Goal: Task Accomplishment & Management: Complete application form

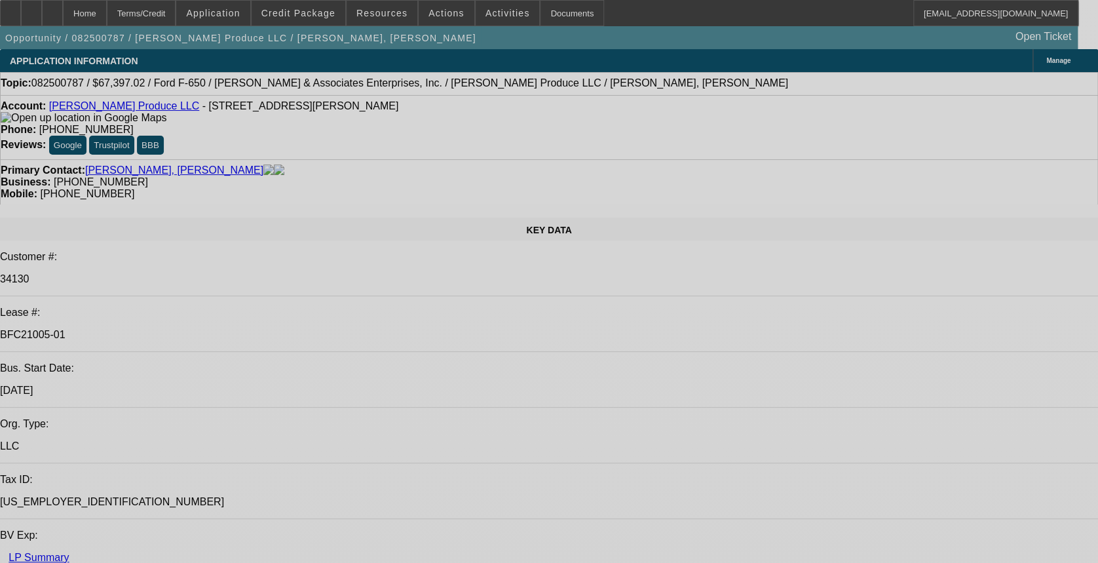
select select "0"
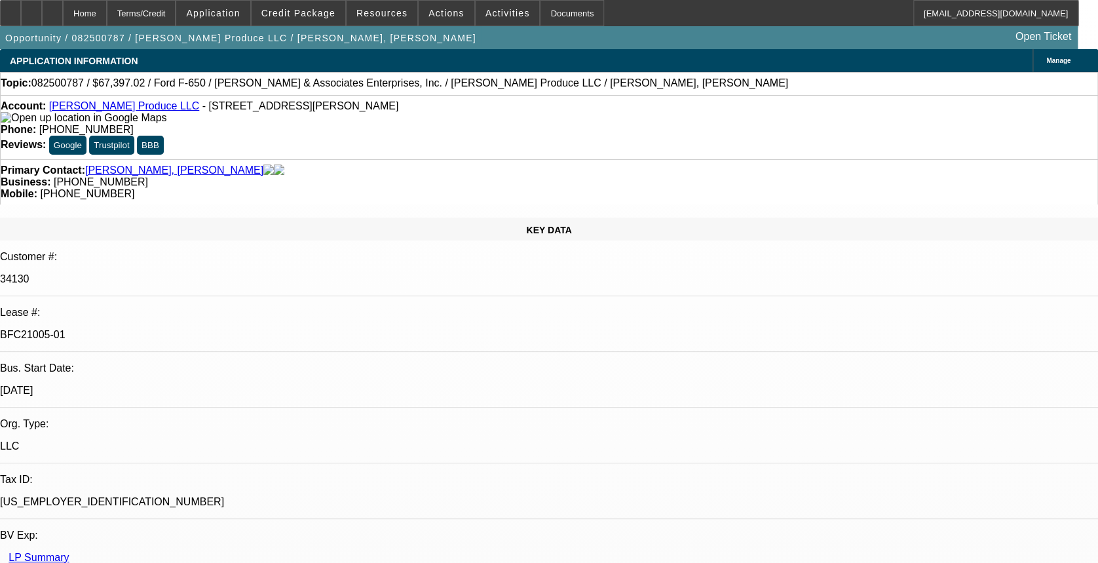
select select "0"
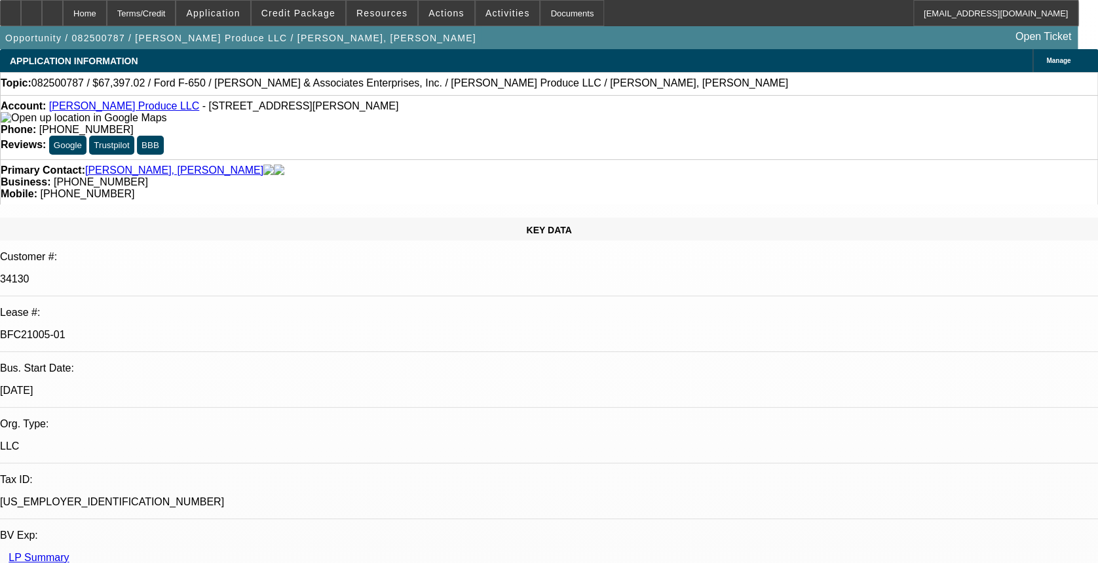
select select "0"
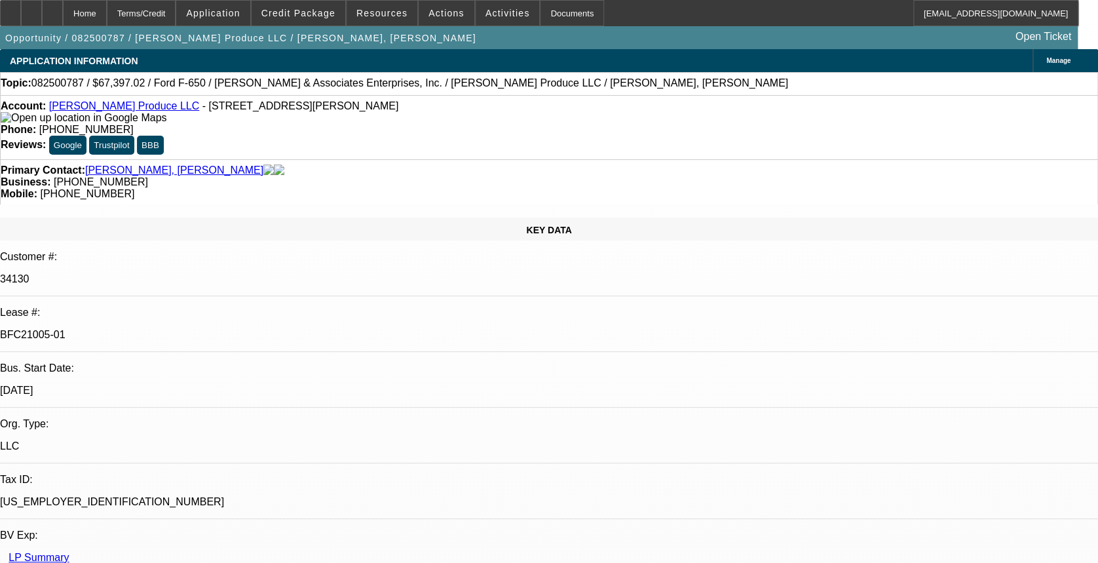
select select "0"
select select "1"
select select "6"
select select "1"
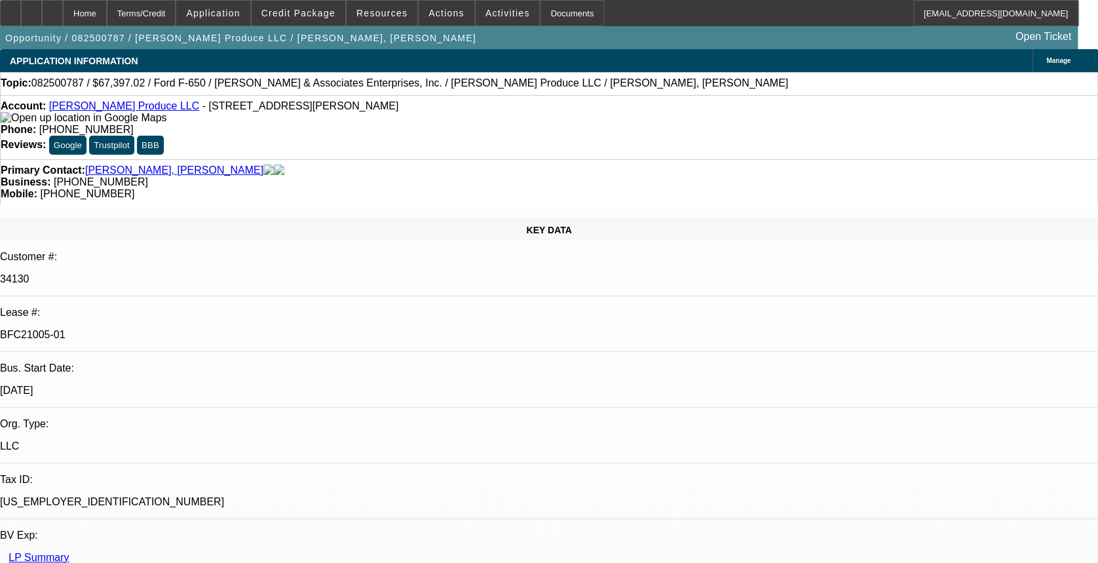
select select "1"
select select "6"
select select "1"
select select "6"
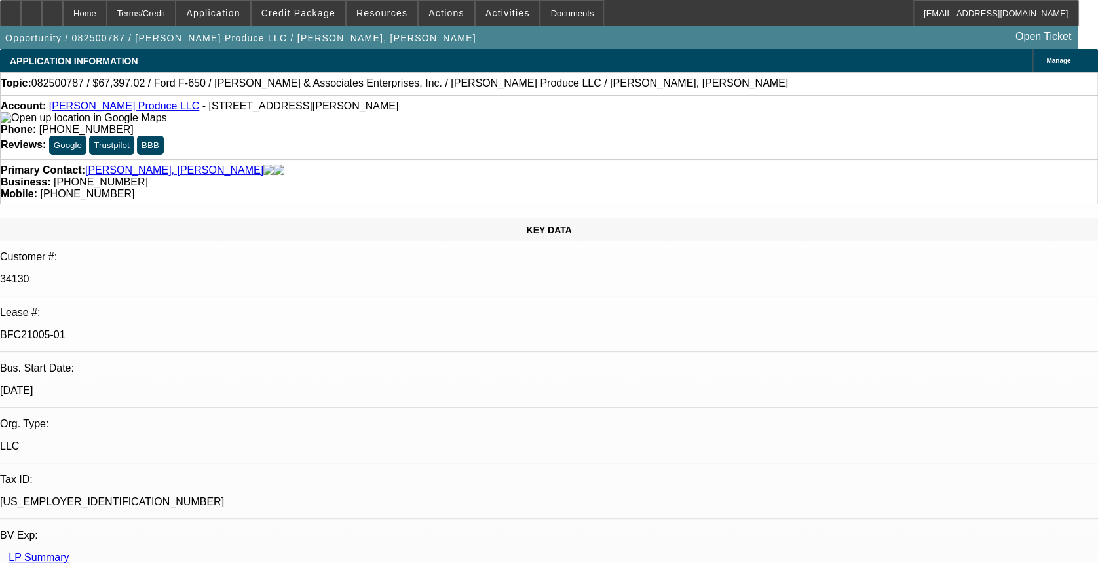
select select "1"
select select "6"
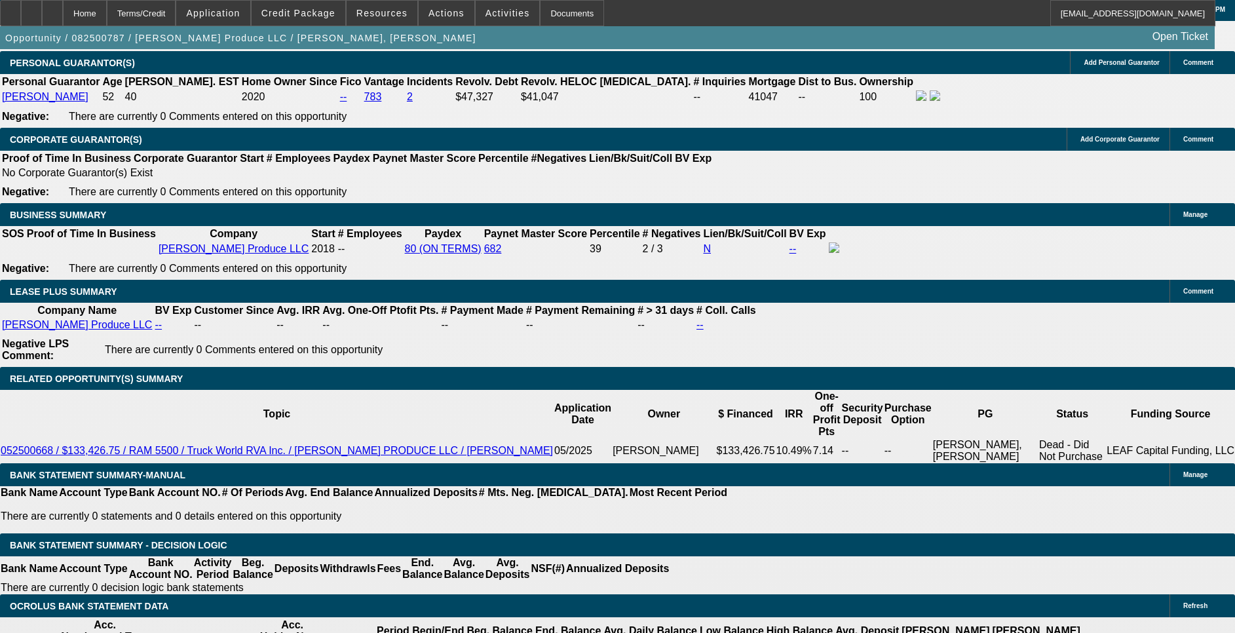
scroll to position [1900, 0]
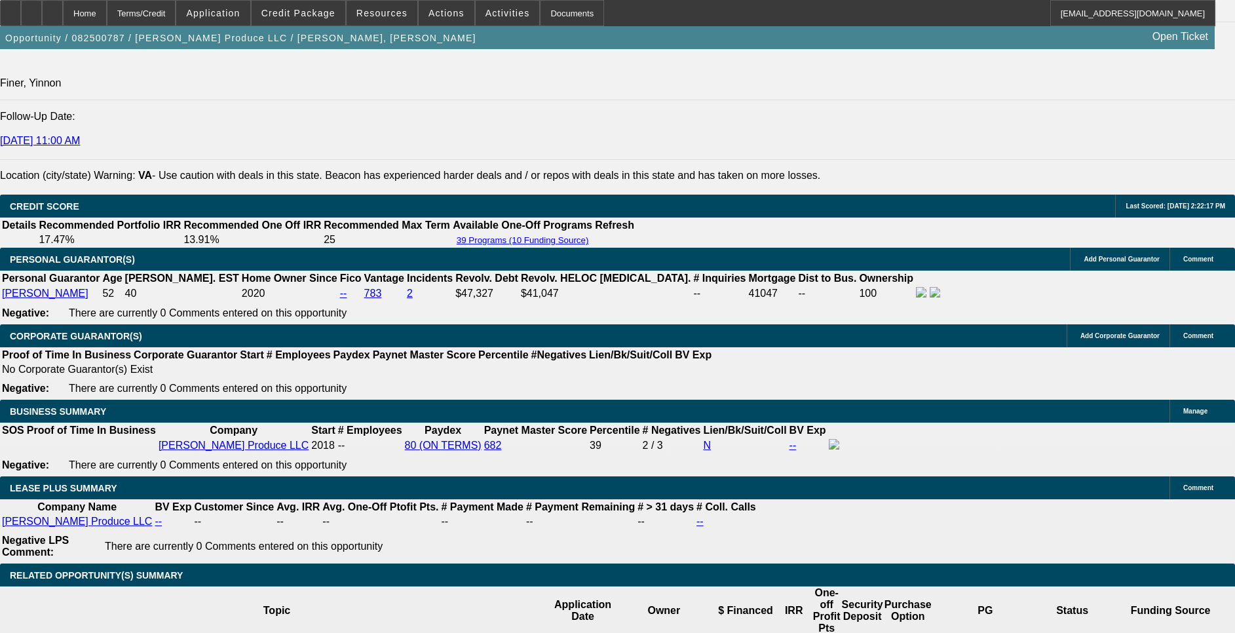
drag, startPoint x: 429, startPoint y: 320, endPoint x: 474, endPoint y: 326, distance: 45.6
drag, startPoint x: 474, startPoint y: 326, endPoint x: 444, endPoint y: 337, distance: 32.5
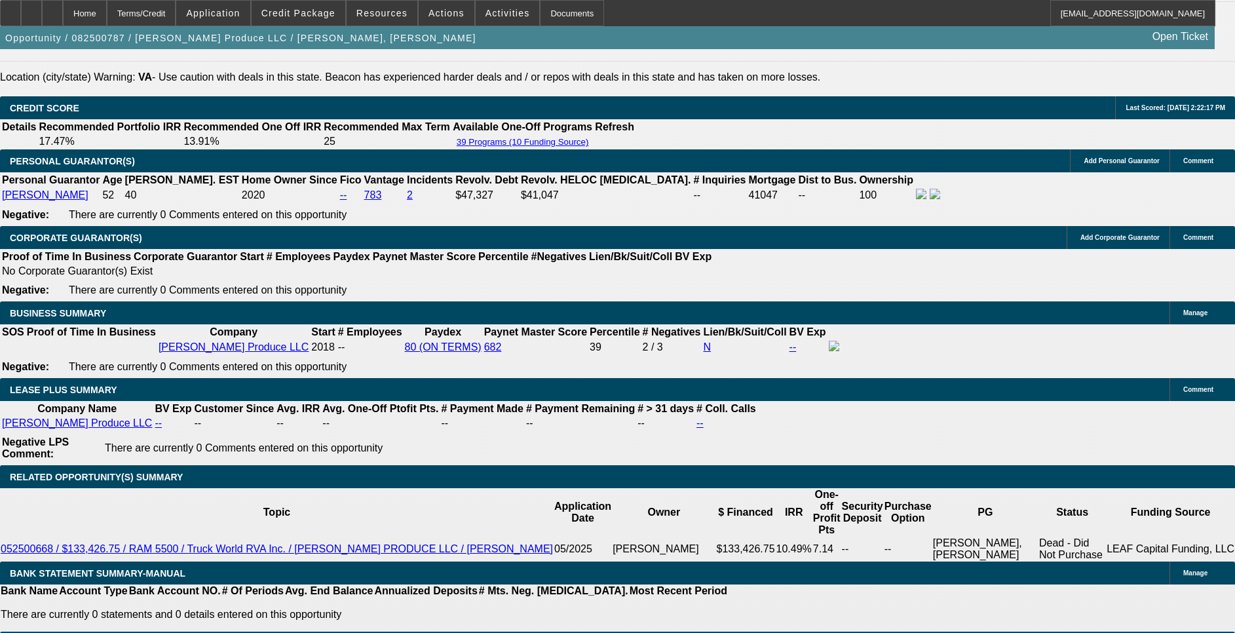
scroll to position [0, 0]
drag, startPoint x: 527, startPoint y: 316, endPoint x: 485, endPoint y: 327, distance: 42.6
drag, startPoint x: 446, startPoint y: 361, endPoint x: 474, endPoint y: 360, distance: 28.2
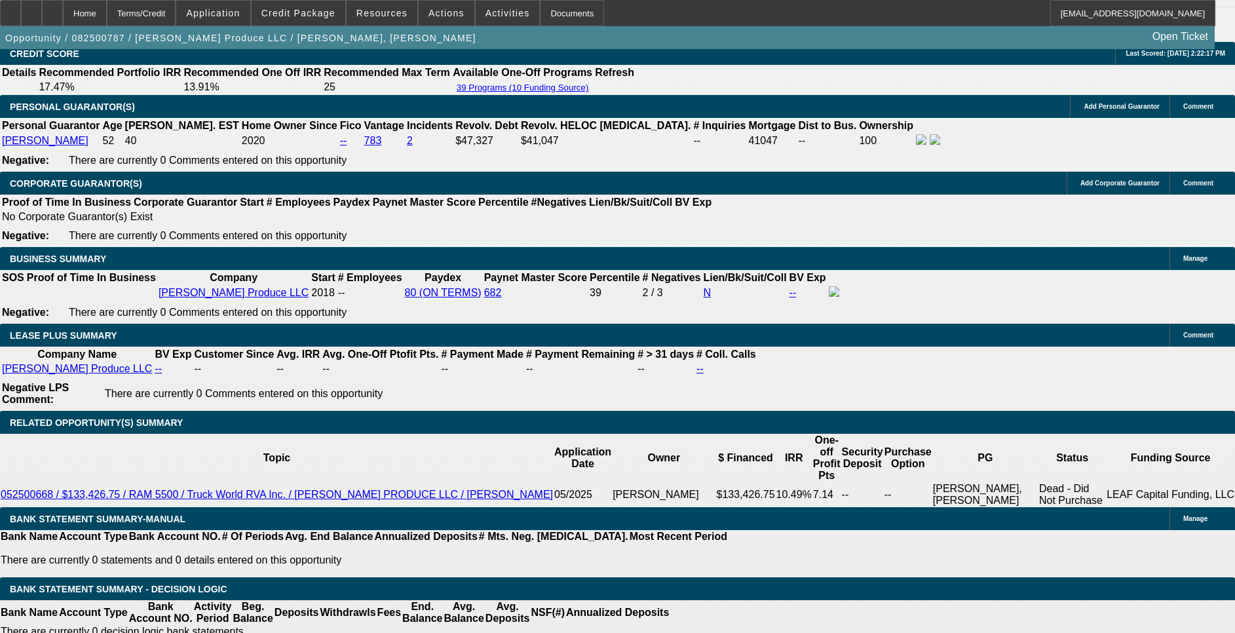
scroll to position [2096, 0]
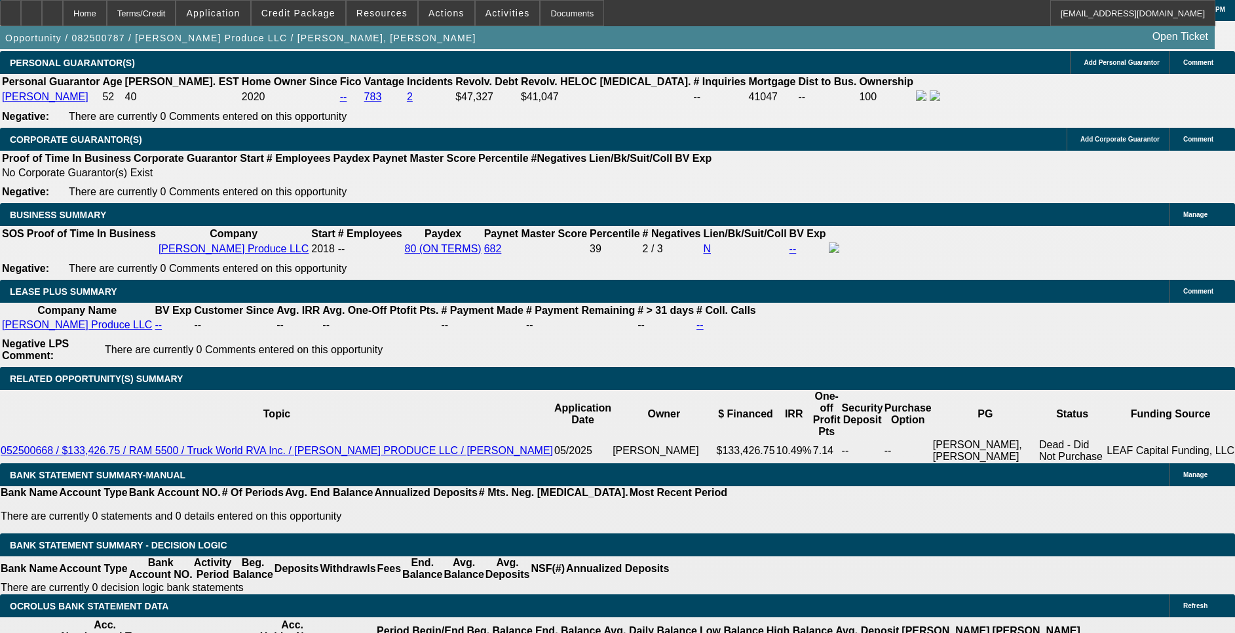
drag, startPoint x: 414, startPoint y: 345, endPoint x: 425, endPoint y: 341, distance: 11.2
drag, startPoint x: 248, startPoint y: 343, endPoint x: 263, endPoint y: 341, distance: 15.1
drag, startPoint x: 419, startPoint y: 337, endPoint x: 428, endPoint y: 339, distance: 10.2
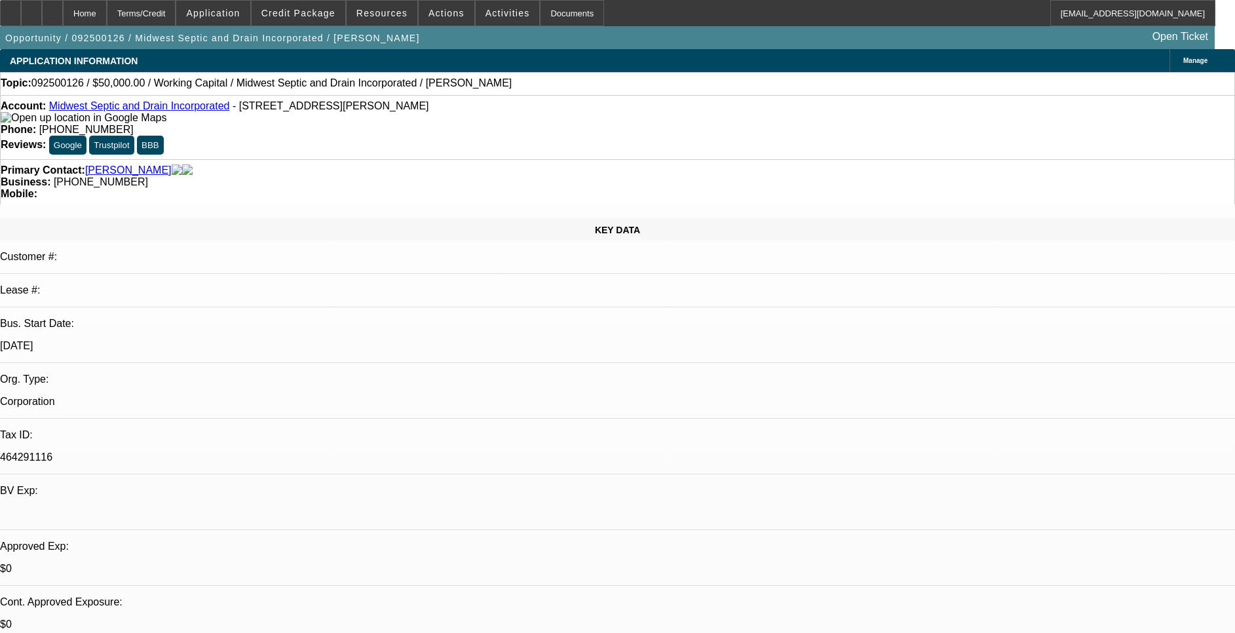
select select "0"
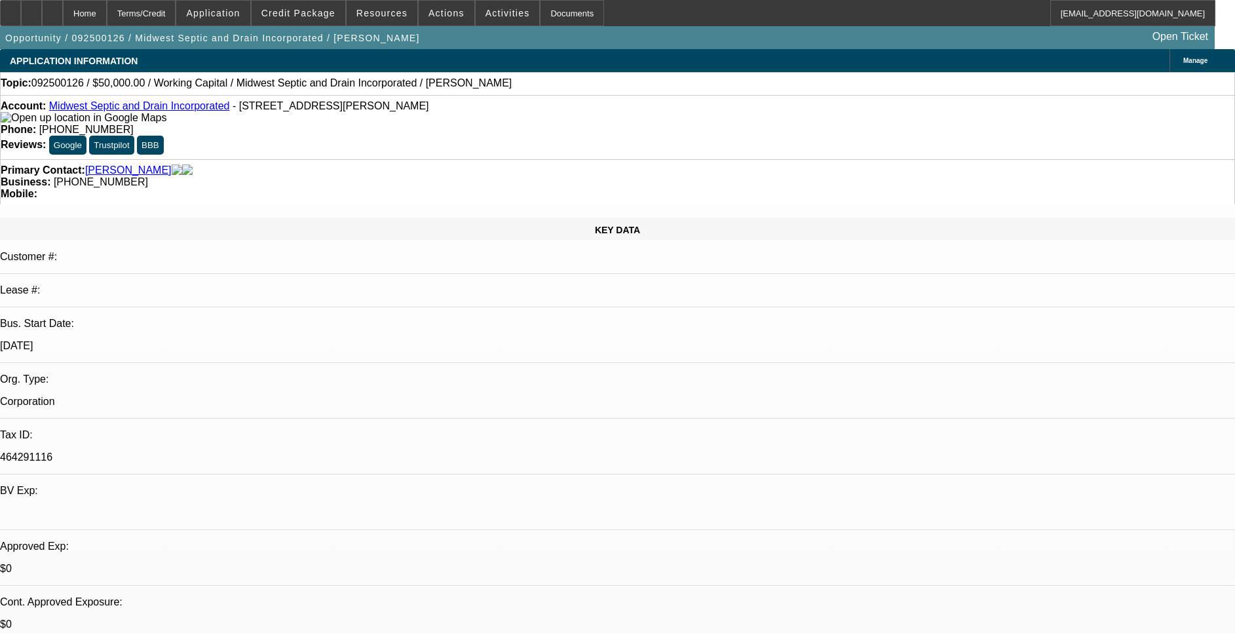
select select "0"
select select "1"
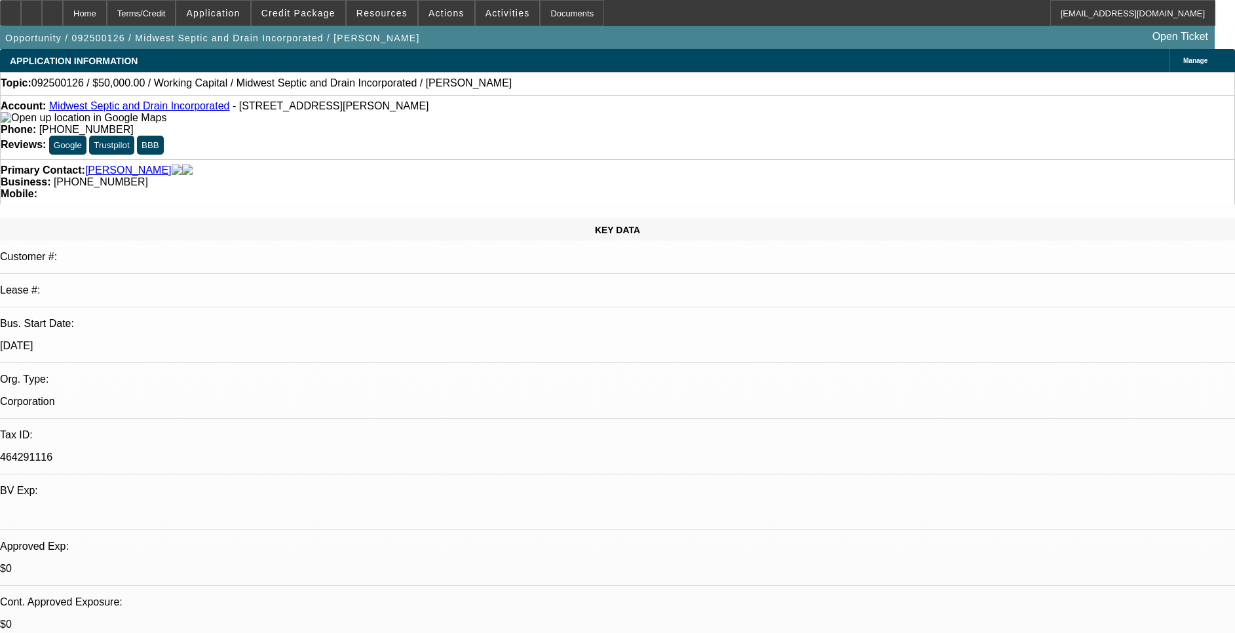
select select "2"
select select "6"
select select "1"
select select "2"
select select "6"
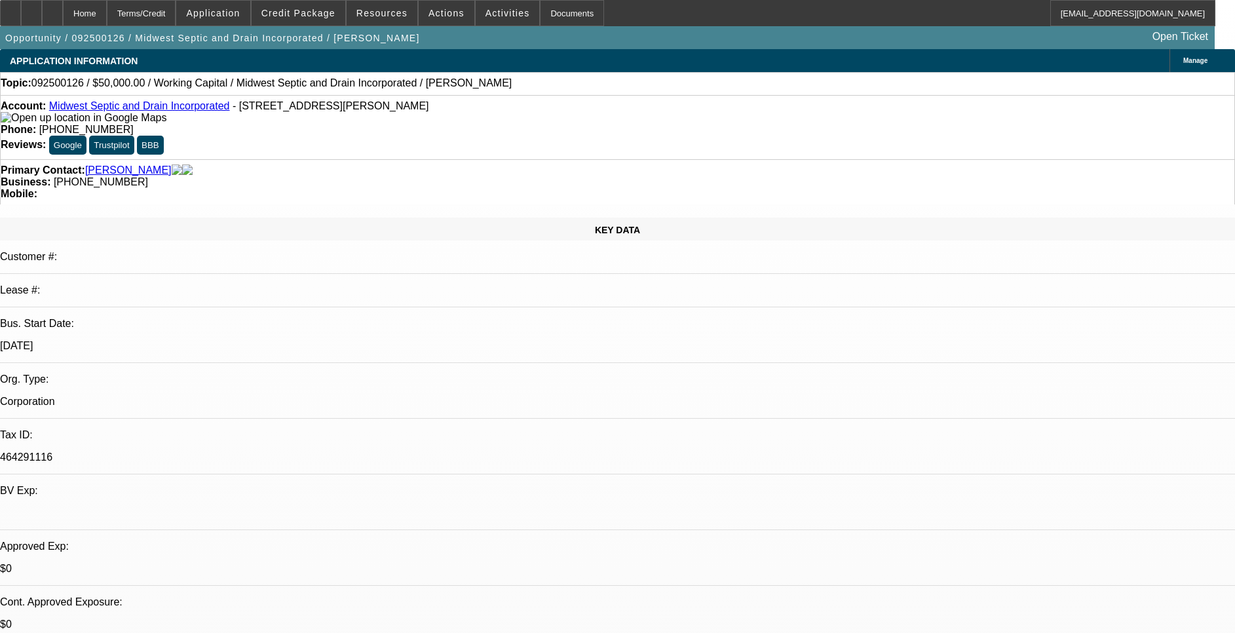
select select "1"
select select "2"
select select "6"
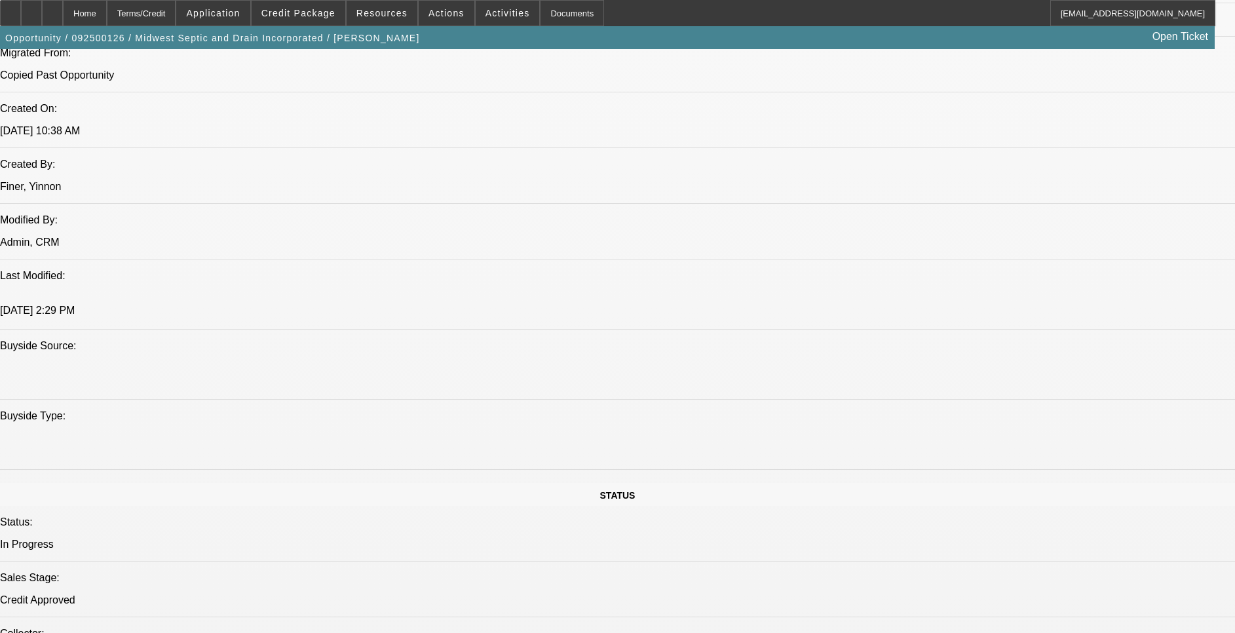
scroll to position [688, 0]
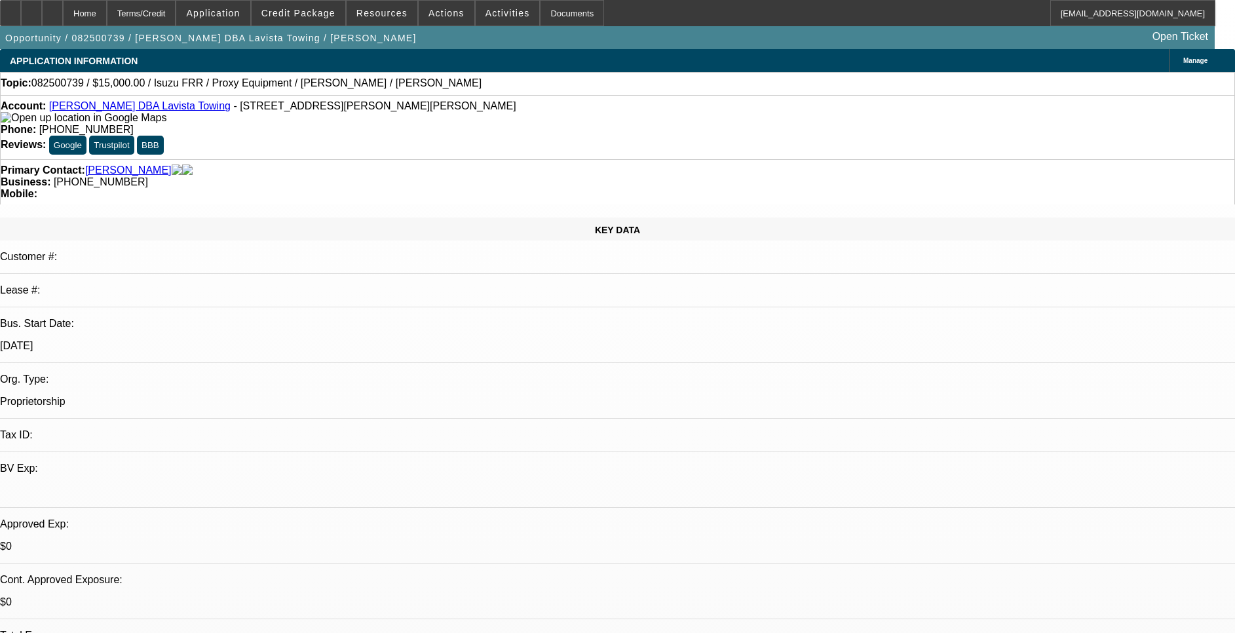
select select "0"
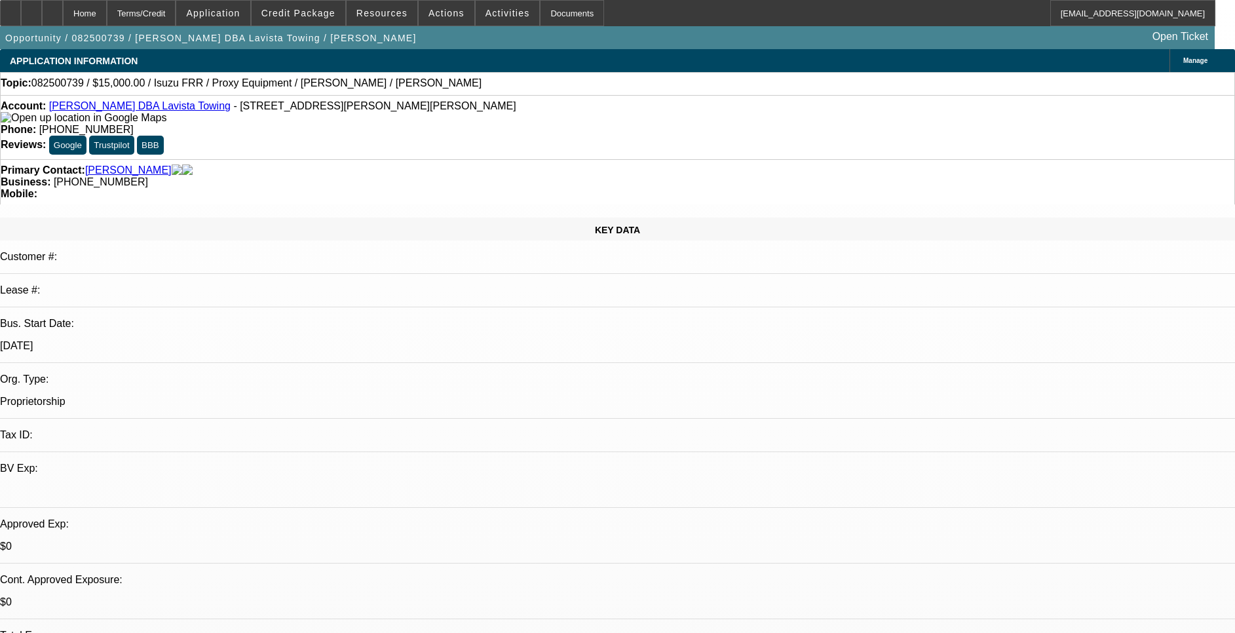
select select "0"
select select "1"
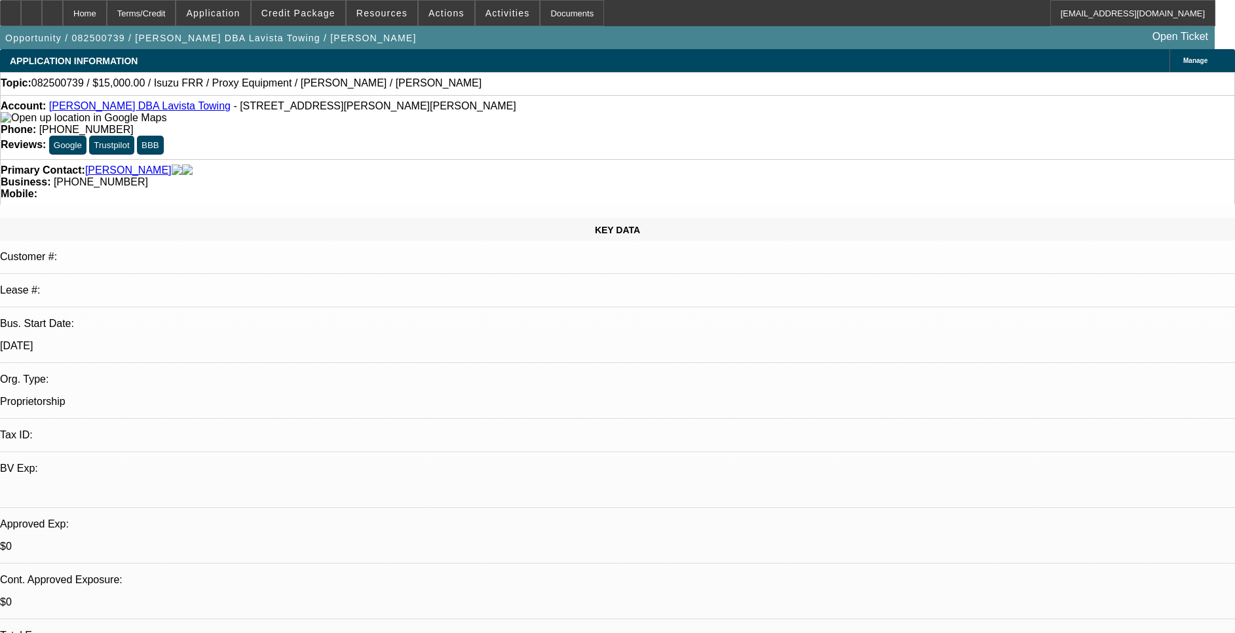
select select "2"
select select "5"
select select "1"
select select "2"
select select "5"
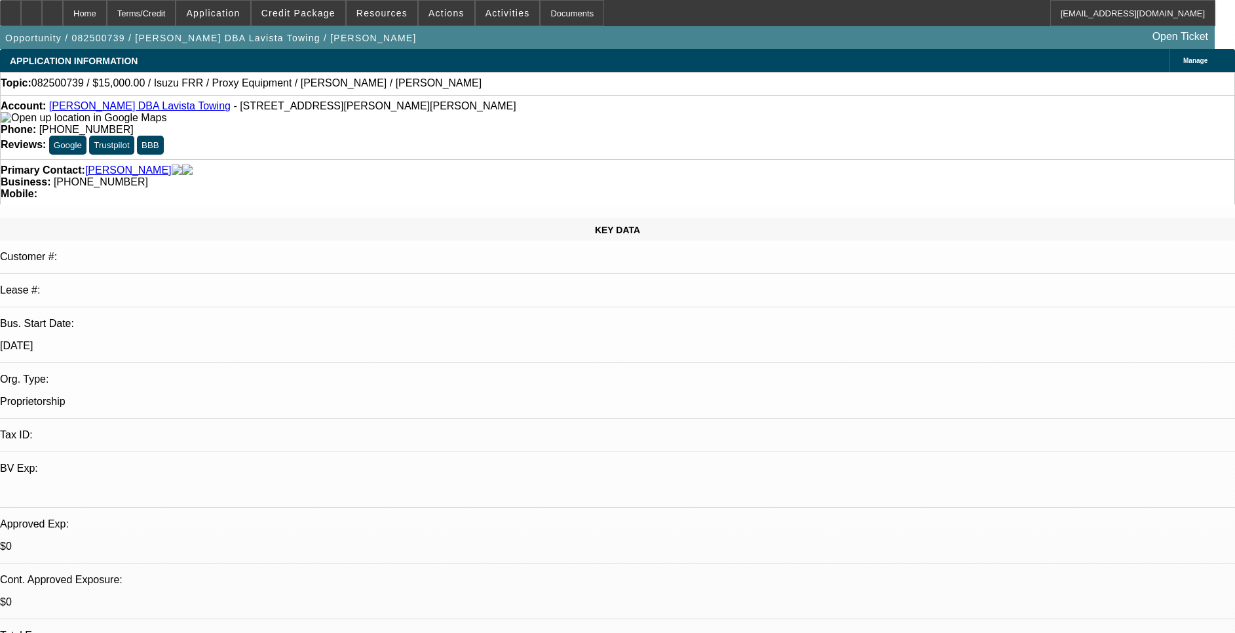
select select "1"
select select "2"
select select "5"
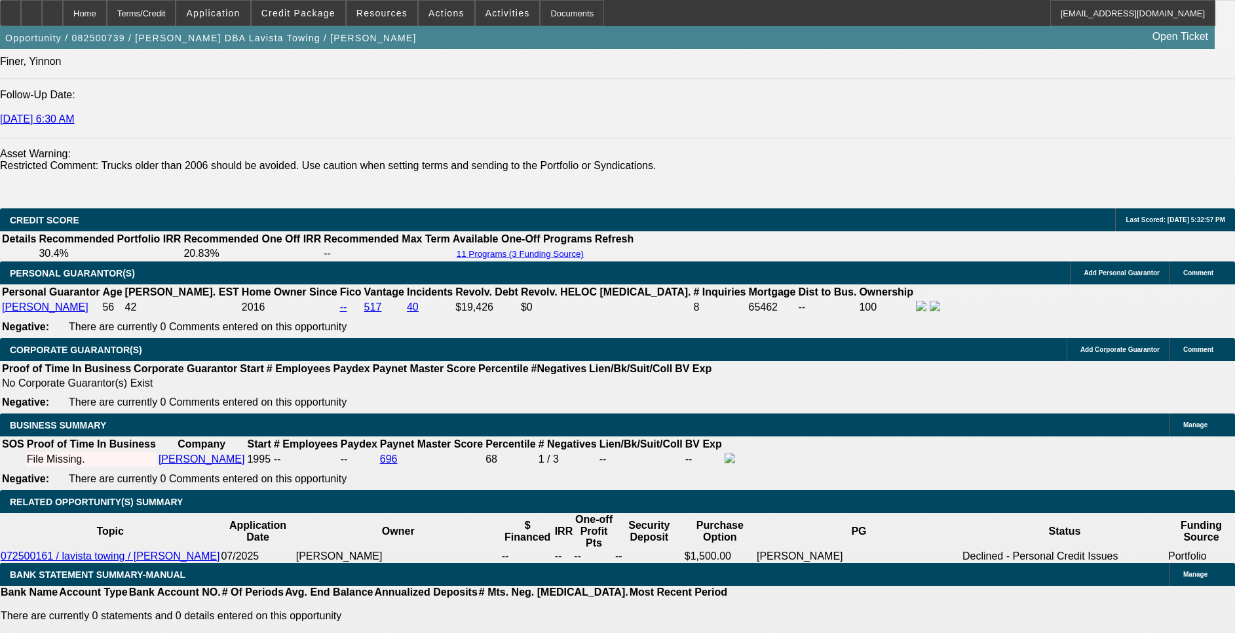
scroll to position [1867, 0]
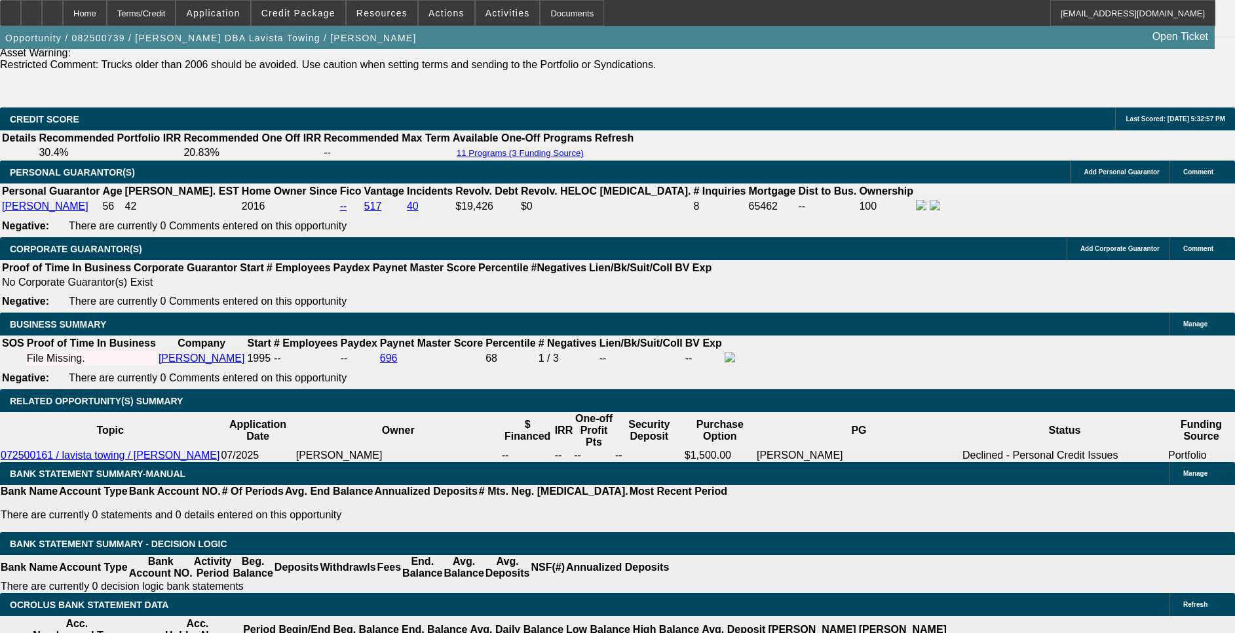
drag, startPoint x: 276, startPoint y: 435, endPoint x: 343, endPoint y: 438, distance: 67.6
drag, startPoint x: 343, startPoint y: 438, endPoint x: 227, endPoint y: 356, distance: 142.5
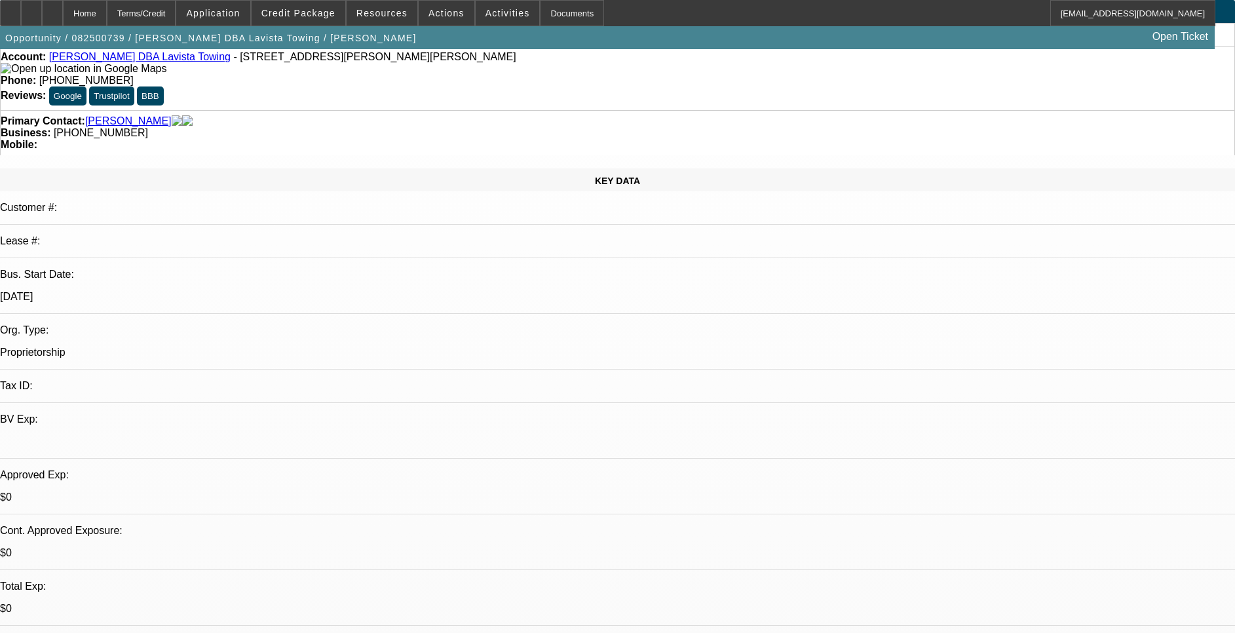
scroll to position [0, 0]
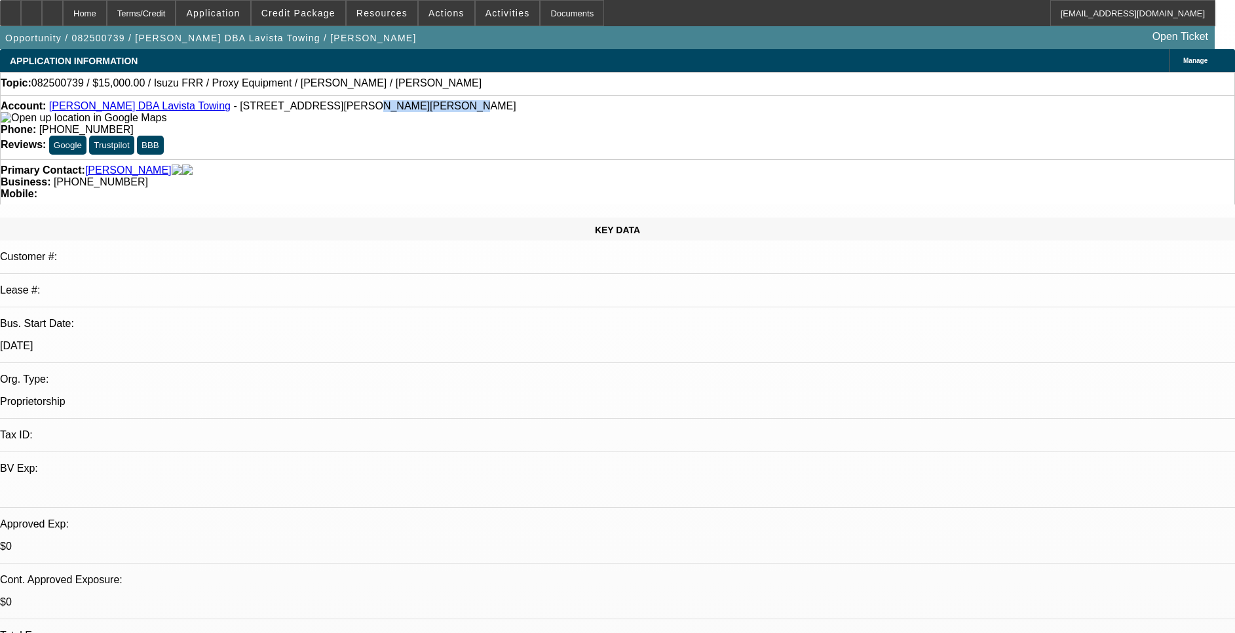
drag, startPoint x: 280, startPoint y: 105, endPoint x: 363, endPoint y: 108, distance: 83.2
click at [363, 108] on div "Account: Victor Yanez DBA Lavista Towing - 771 Lindbergh Dr NE, Atlanta, GA 303…" at bounding box center [618, 112] width 1234 height 24
drag, startPoint x: 363, startPoint y: 108, endPoint x: 344, endPoint y: 128, distance: 27.8
click at [344, 124] on div "Account: Victor Yanez DBA Lavista Towing - 771 Lindbergh Dr NE, Atlanta, GA 303…" at bounding box center [618, 112] width 1234 height 24
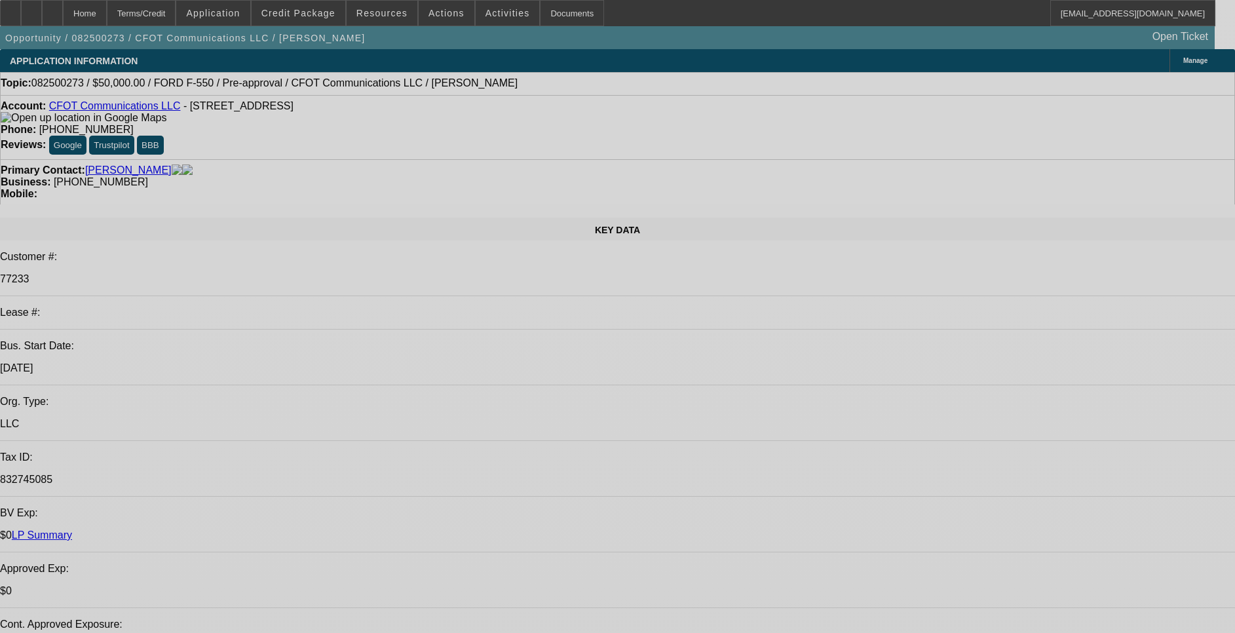
select select "0"
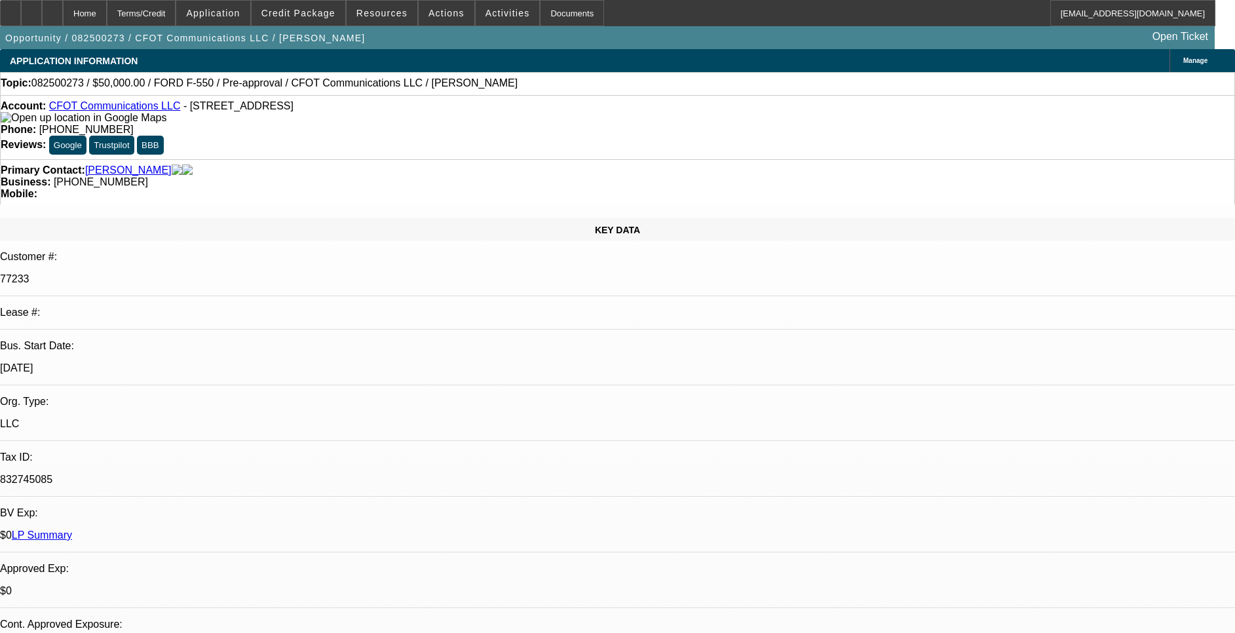
select select "2"
select select "0"
select select "2"
select select "0"
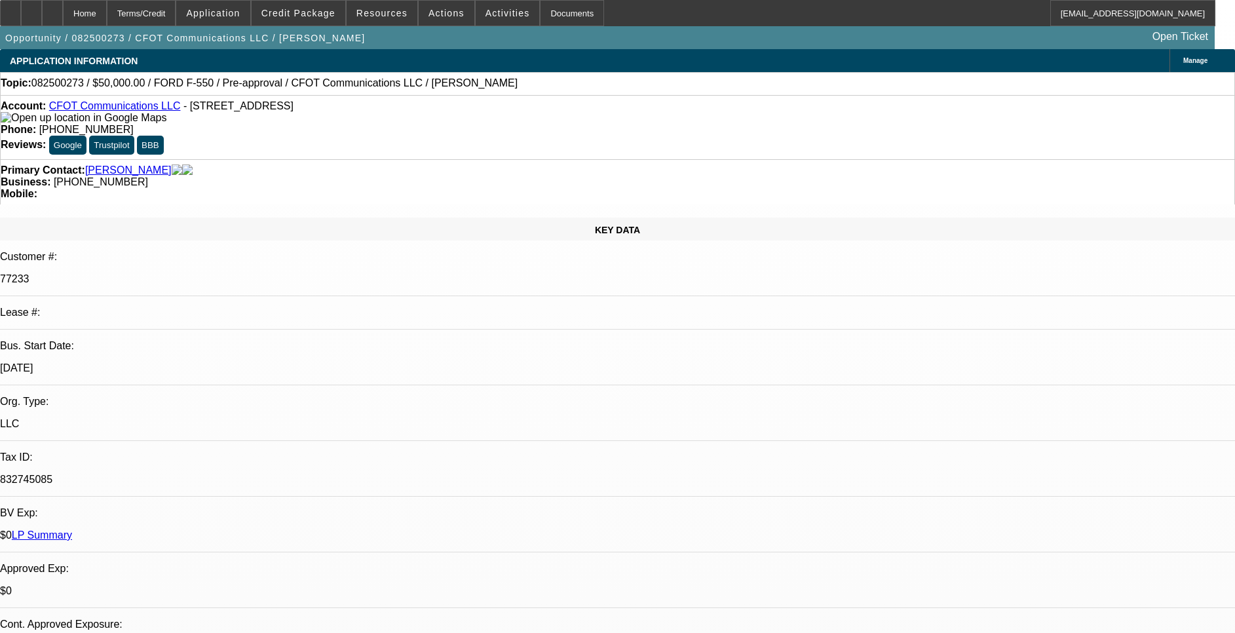
select select "1"
select select "2"
select select "6"
select select "1"
select select "2"
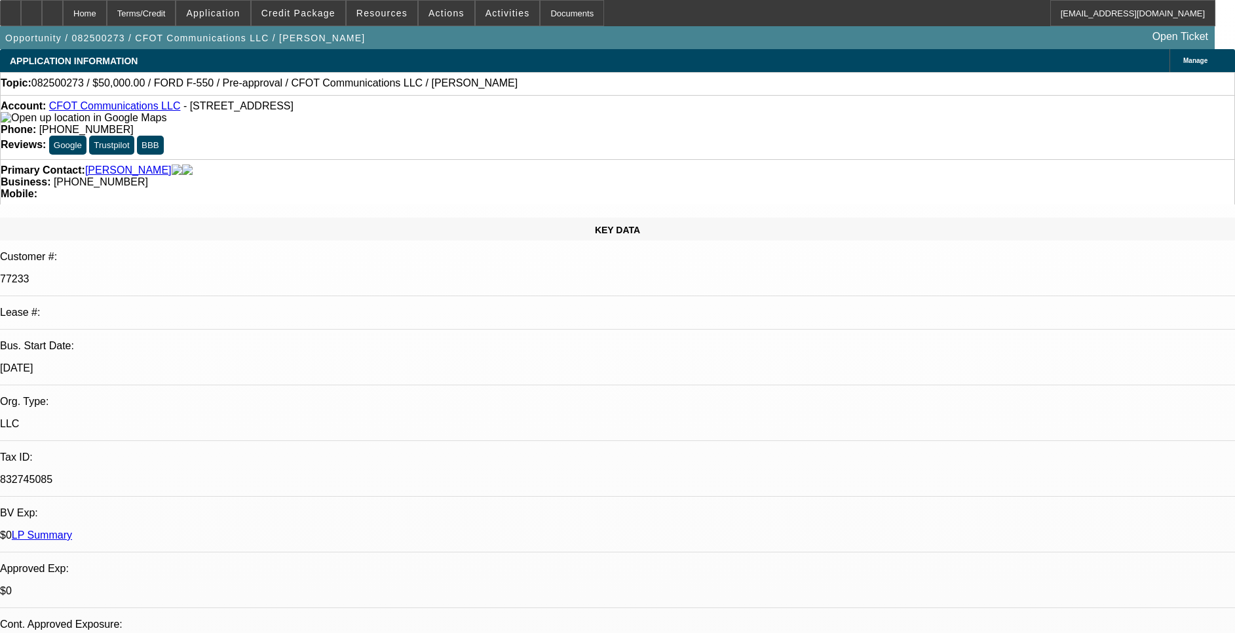
select select "6"
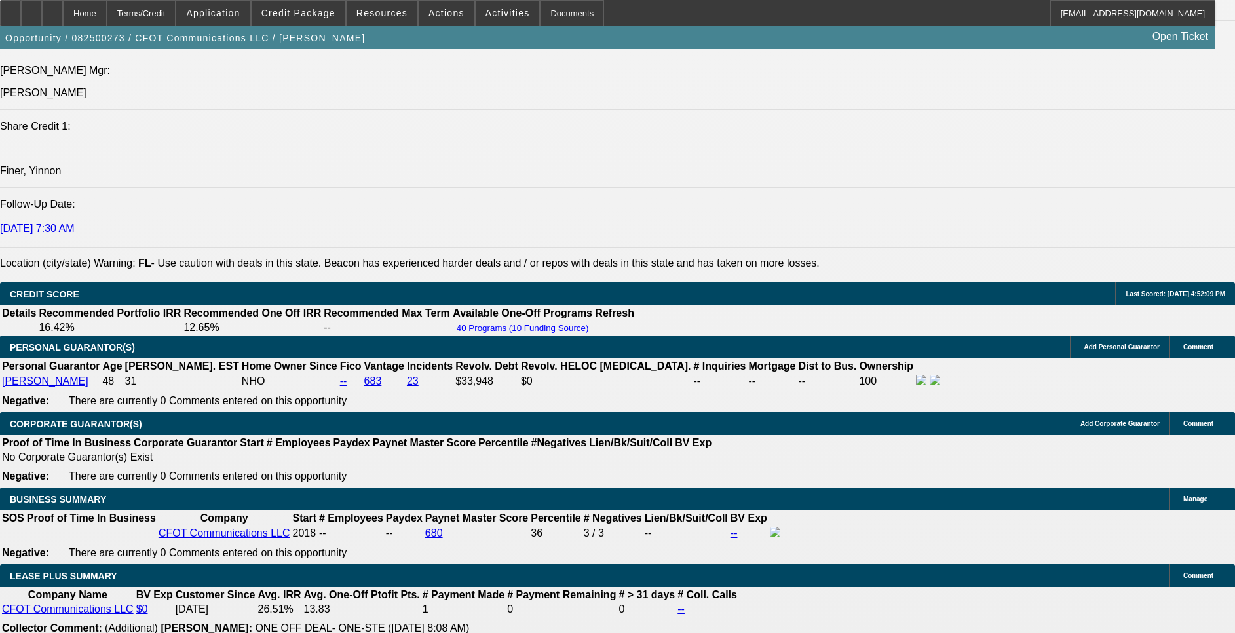
scroll to position [1769, 0]
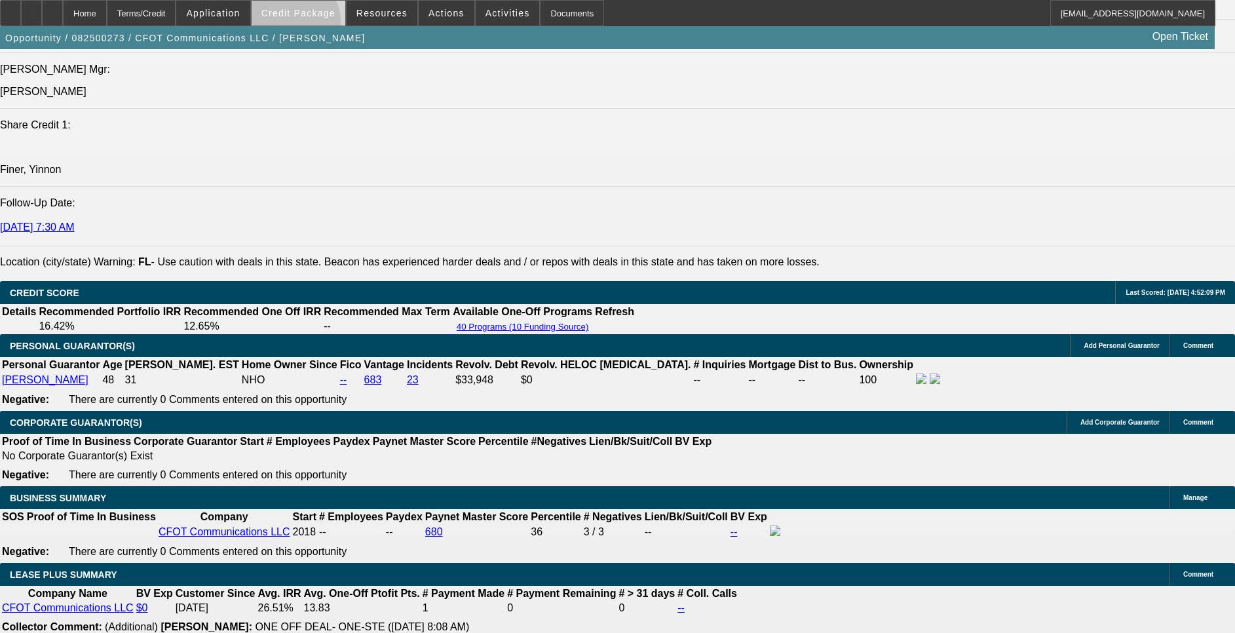
click at [314, 24] on span at bounding box center [299, 12] width 94 height 31
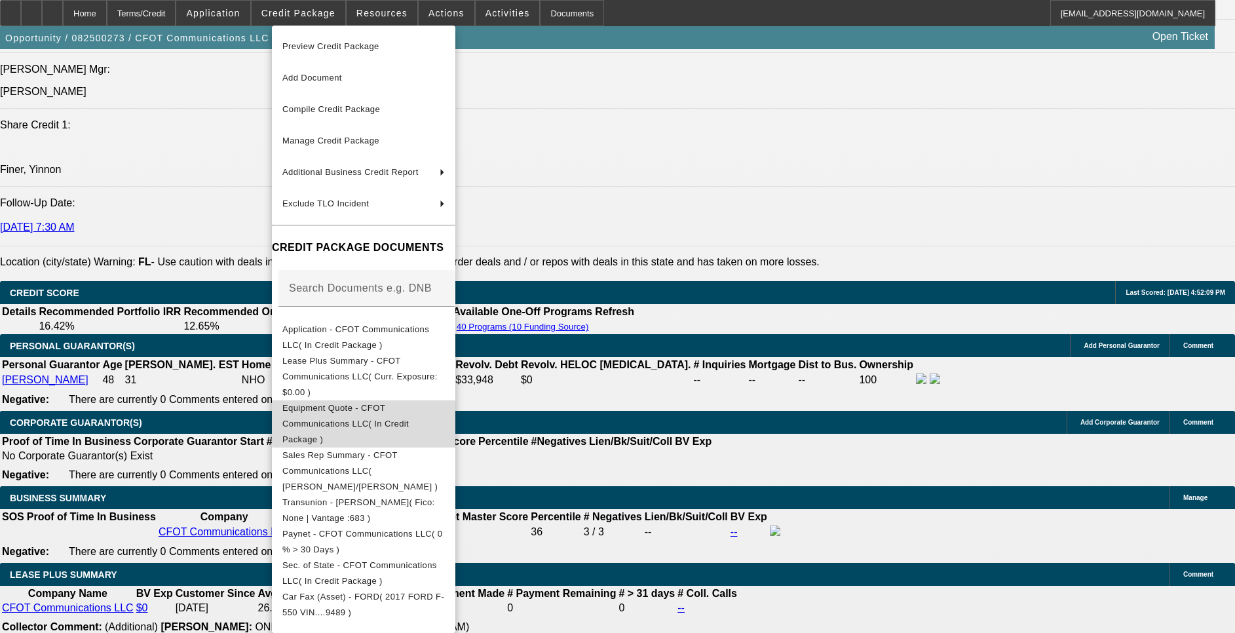
click at [445, 402] on span "Equipment Quote - CFOT Communications LLC( In Credit Package )" at bounding box center [363, 423] width 162 height 47
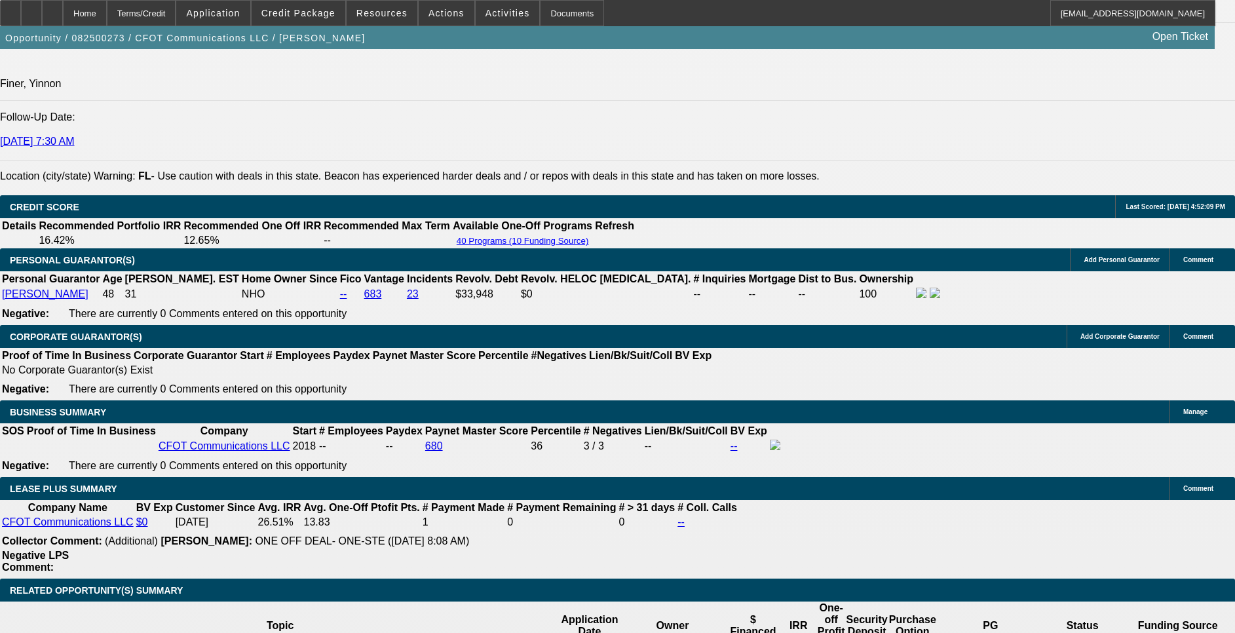
scroll to position [1965, 0]
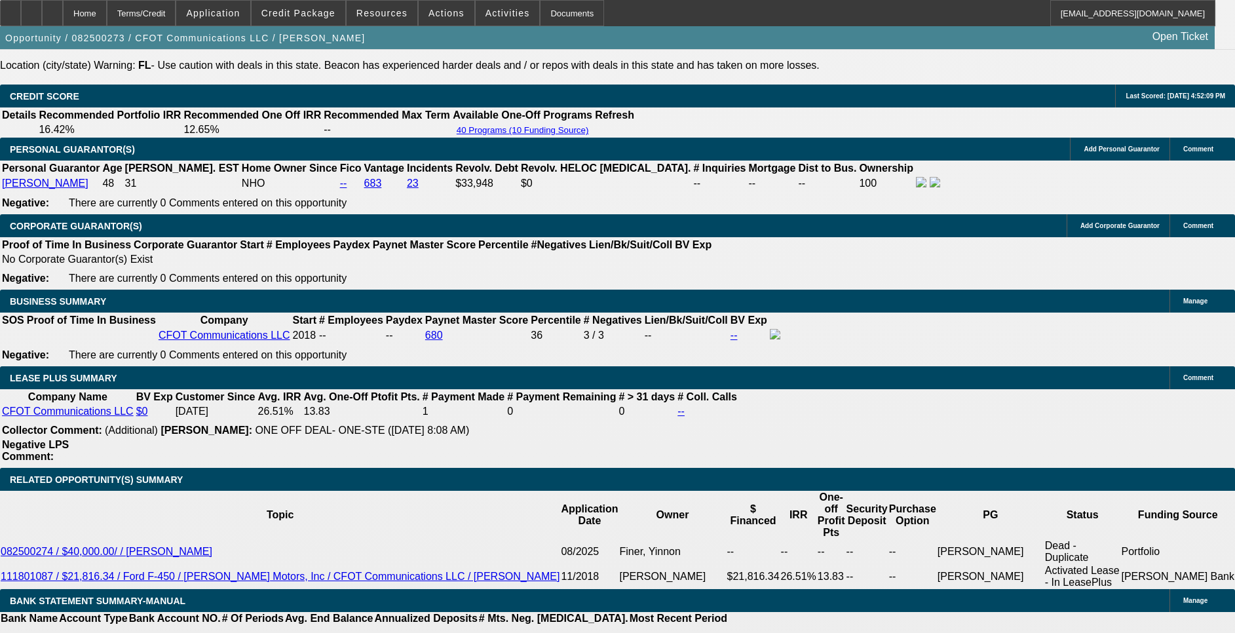
drag, startPoint x: 964, startPoint y: 159, endPoint x: 928, endPoint y: 208, distance: 60.9
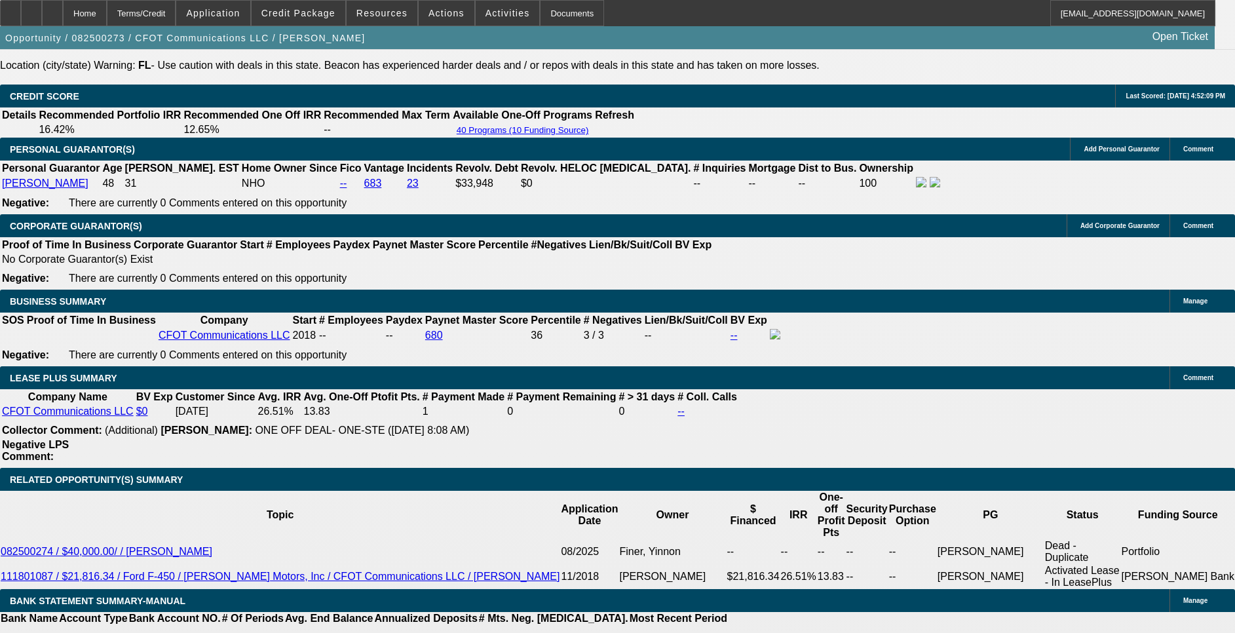
drag, startPoint x: 950, startPoint y: 330, endPoint x: 950, endPoint y: 316, distance: 13.8
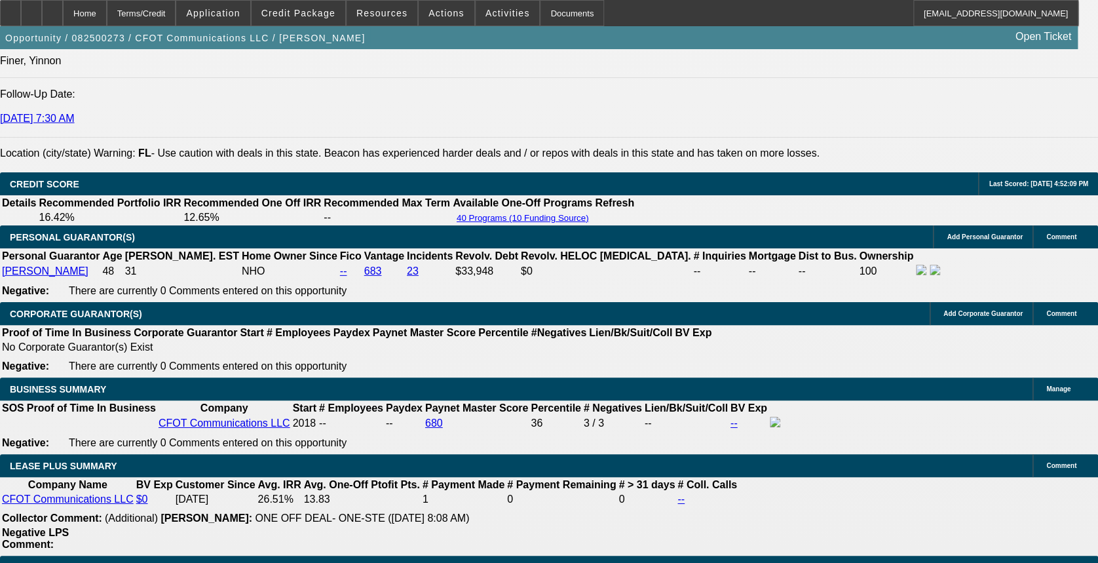
drag, startPoint x: 848, startPoint y: 435, endPoint x: 937, endPoint y: 436, distance: 88.4
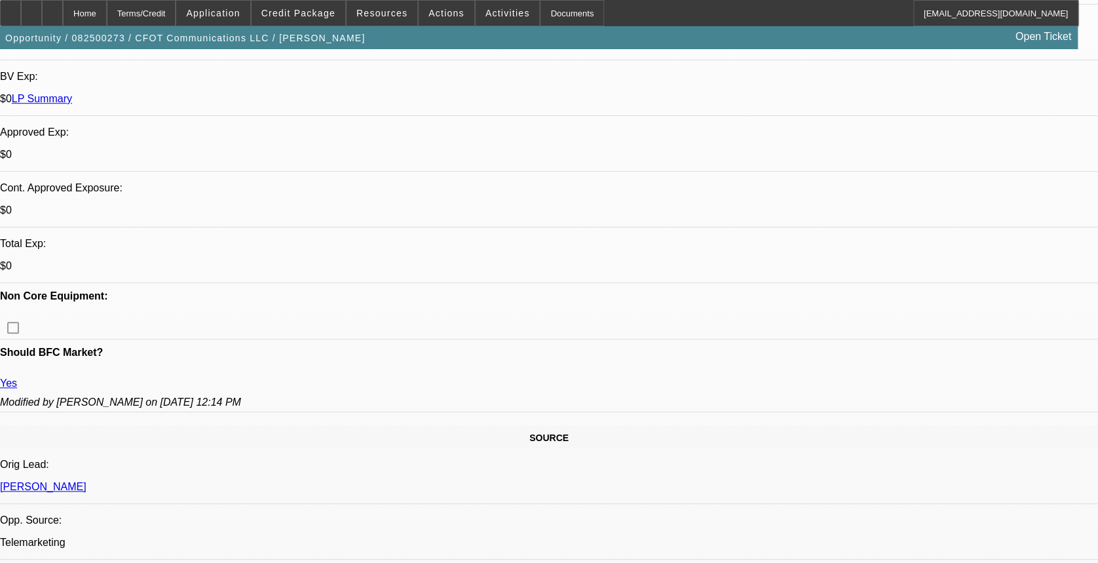
scroll to position [0, 0]
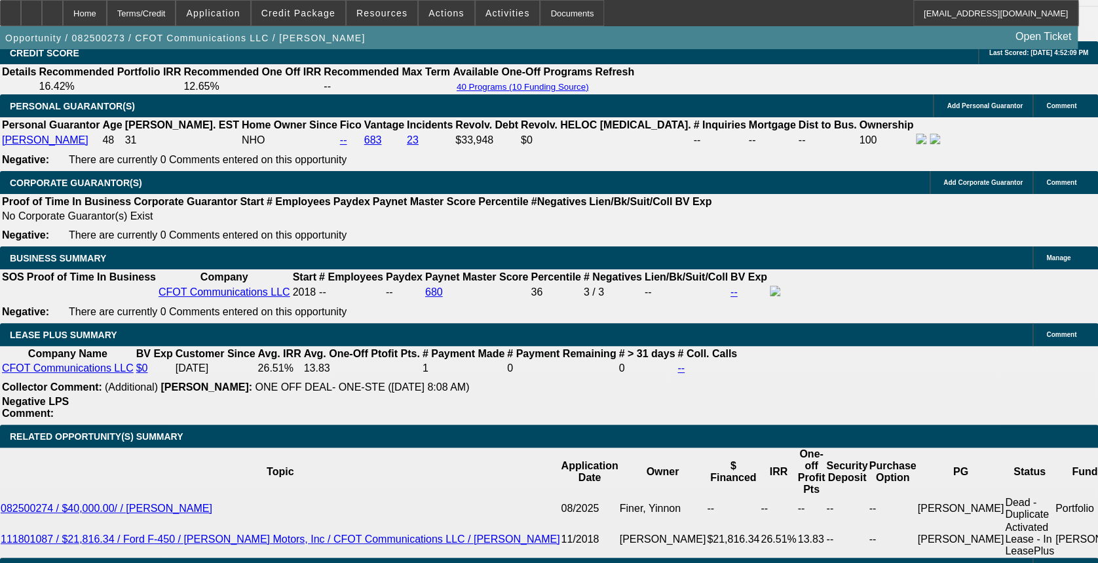
scroll to position [1834, 0]
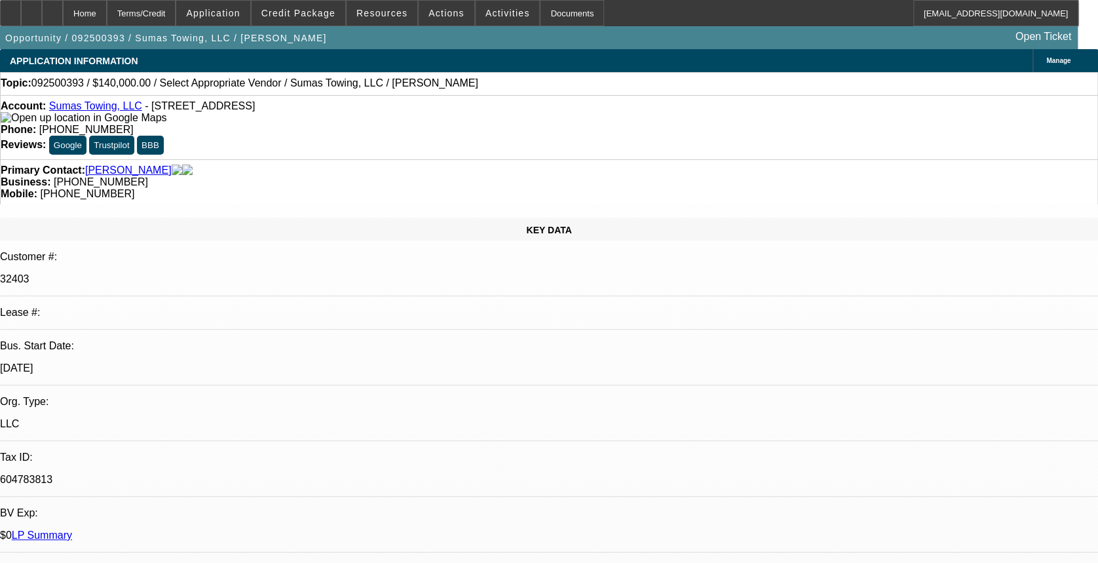
select select "0"
select select "2"
select select "0.1"
select select "1"
select select "2"
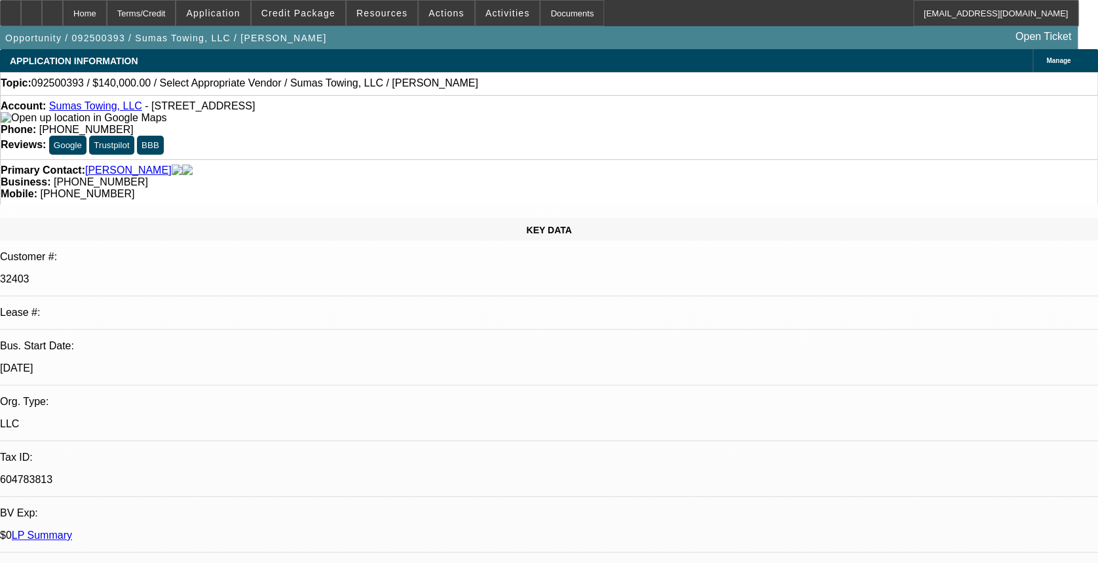
select select "4"
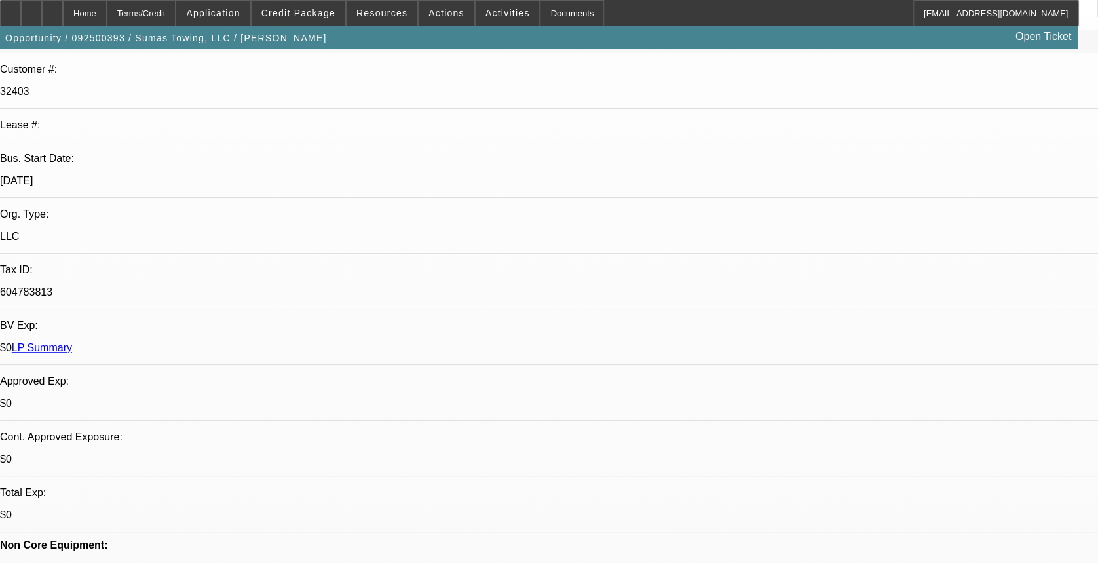
scroll to position [0, 0]
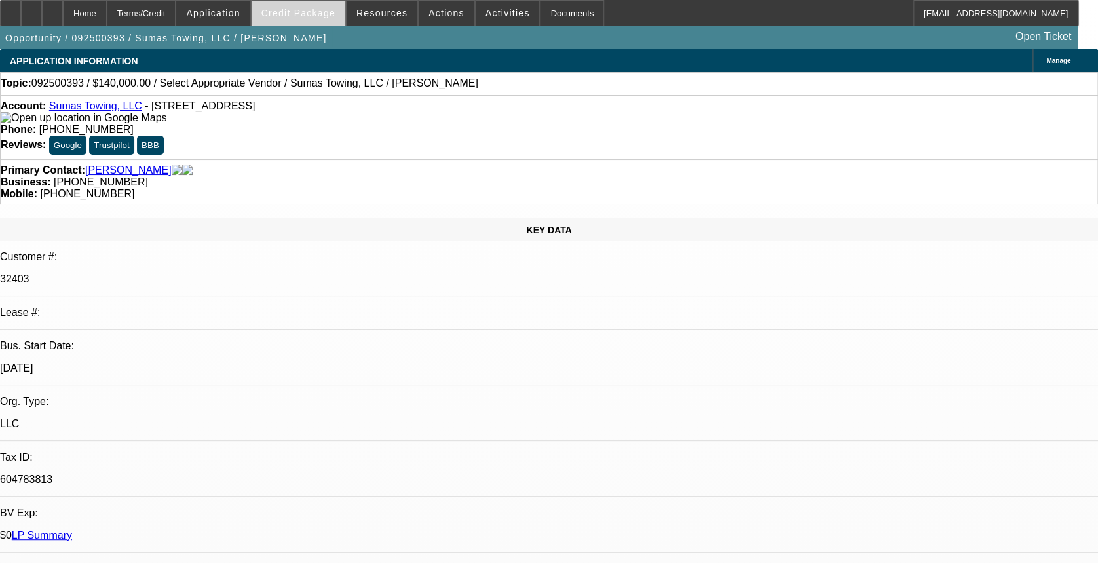
click at [292, 12] on span "Credit Package" at bounding box center [298, 13] width 74 height 10
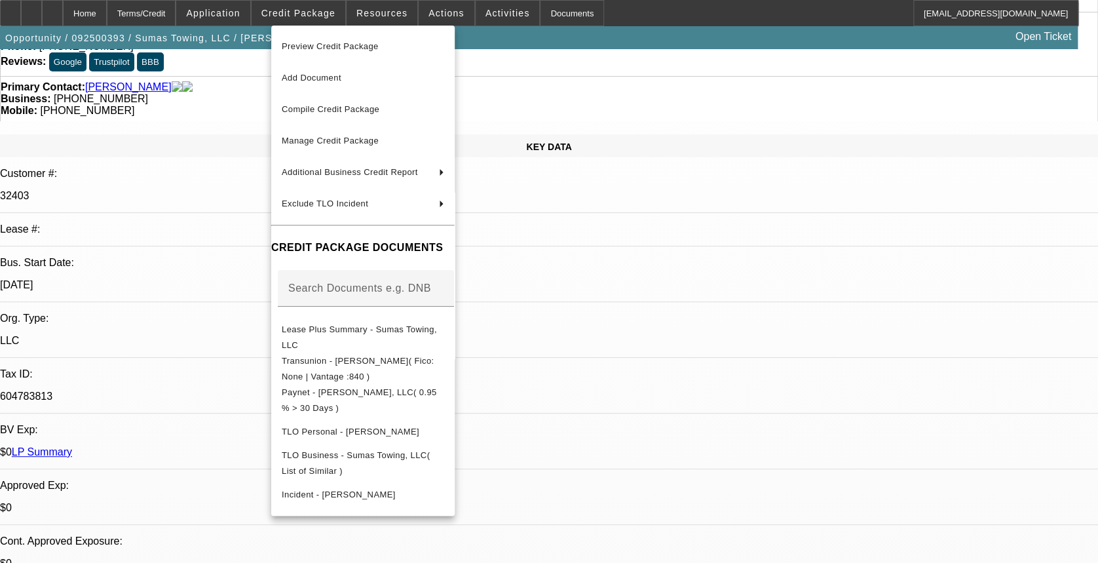
scroll to position [174, 0]
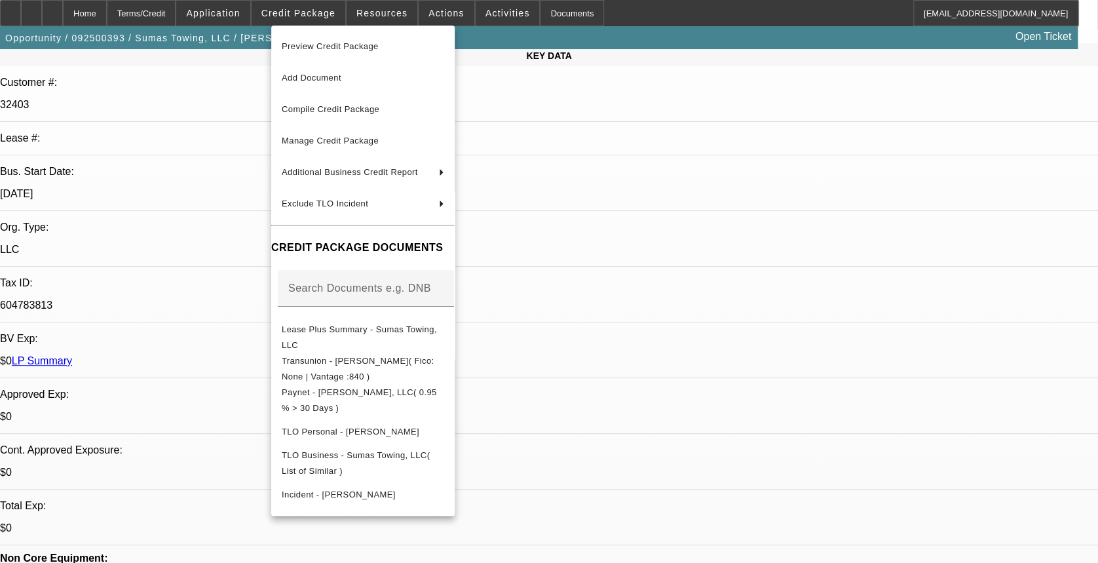
click at [715, 193] on div at bounding box center [549, 281] width 1098 height 563
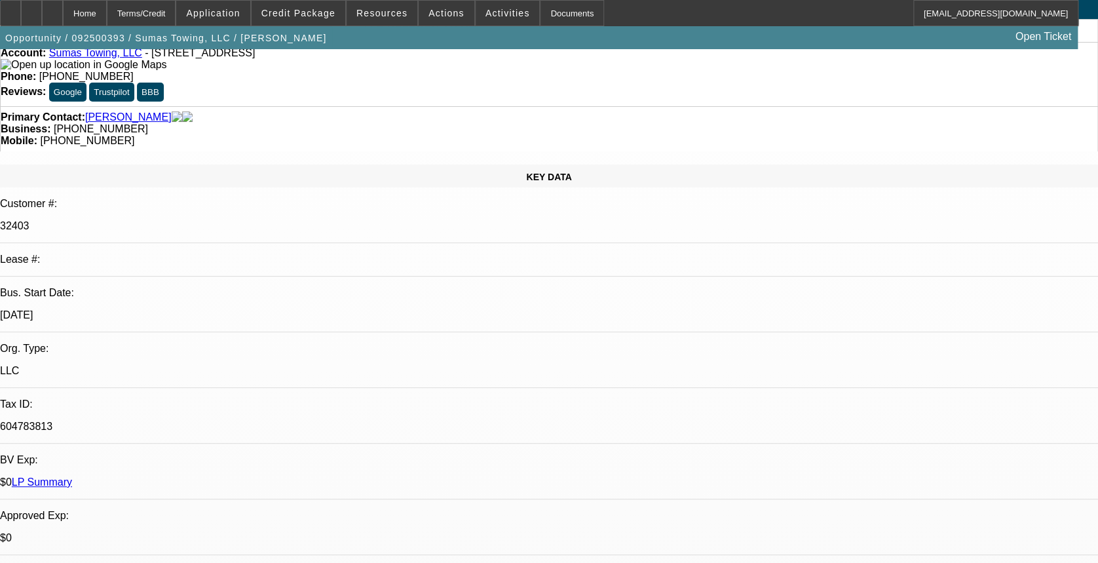
scroll to position [0, 0]
